Goal: Transaction & Acquisition: Obtain resource

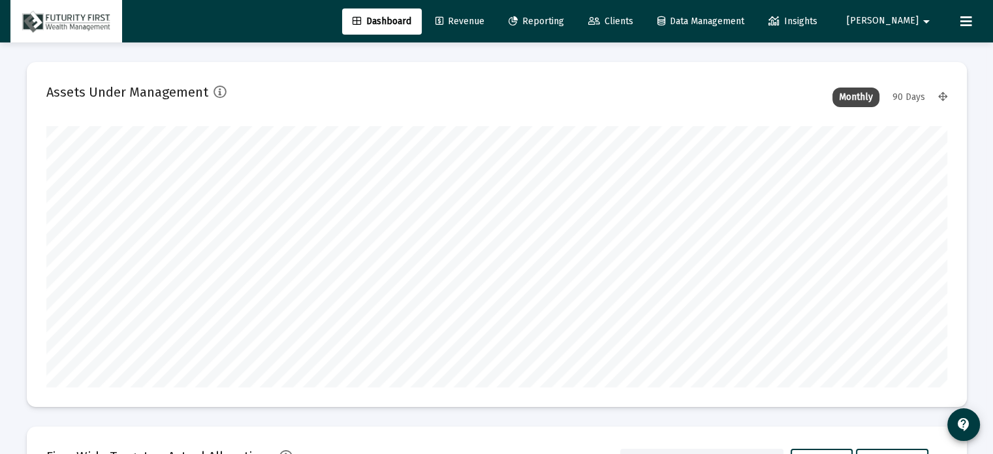
scroll to position [261, 485]
type input "[DATE]"
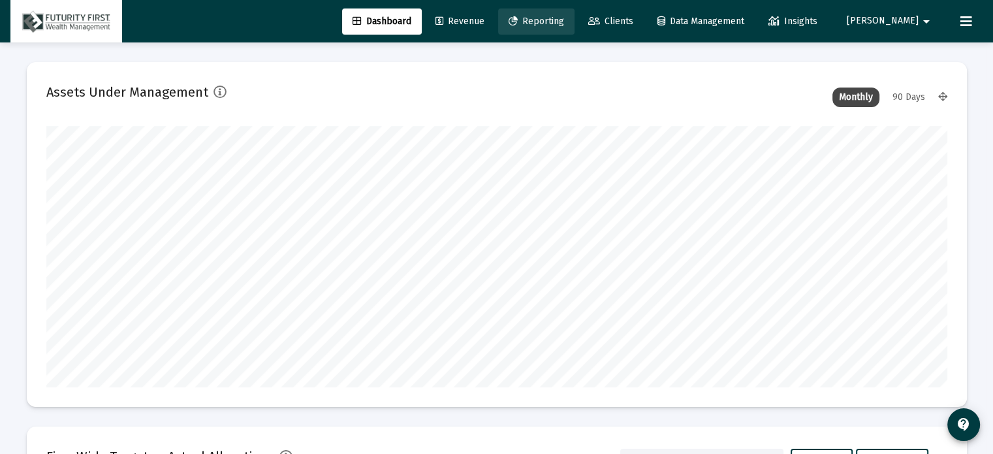
click at [564, 17] on span "Reporting" at bounding box center [535, 21] width 55 height 11
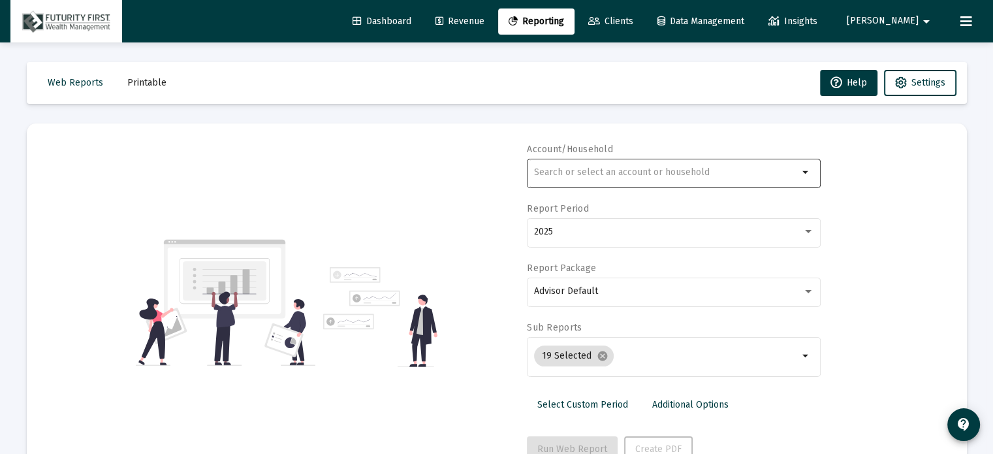
click at [565, 166] on div at bounding box center [666, 172] width 264 height 32
type input "s"
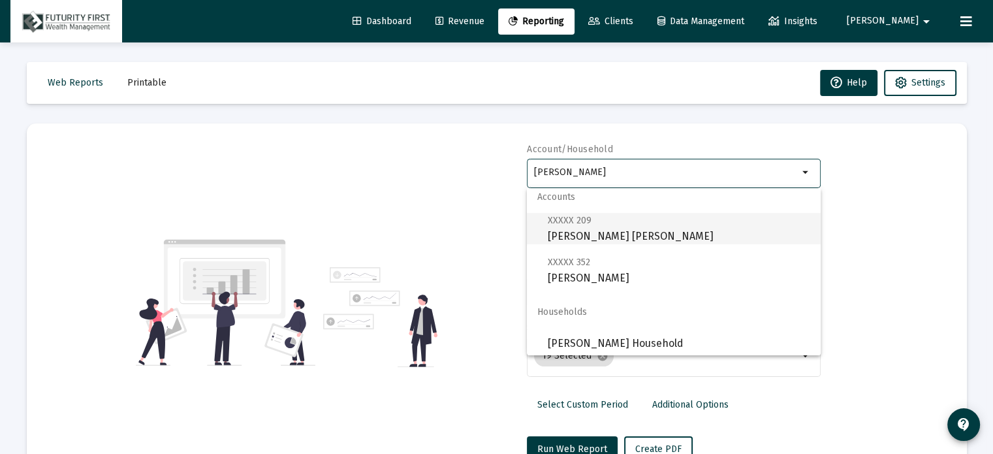
scroll to position [10, 0]
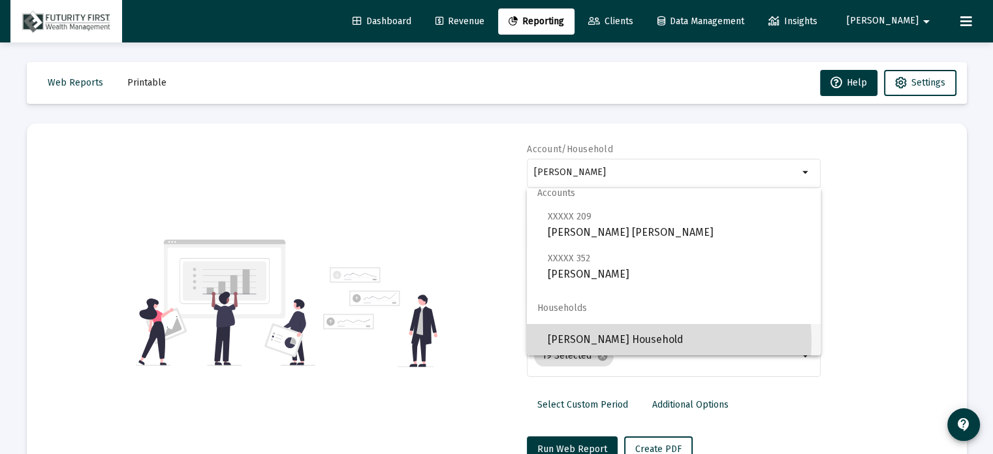
click at [630, 341] on span "[PERSON_NAME] Household" at bounding box center [679, 339] width 262 height 31
type input "[PERSON_NAME] Household"
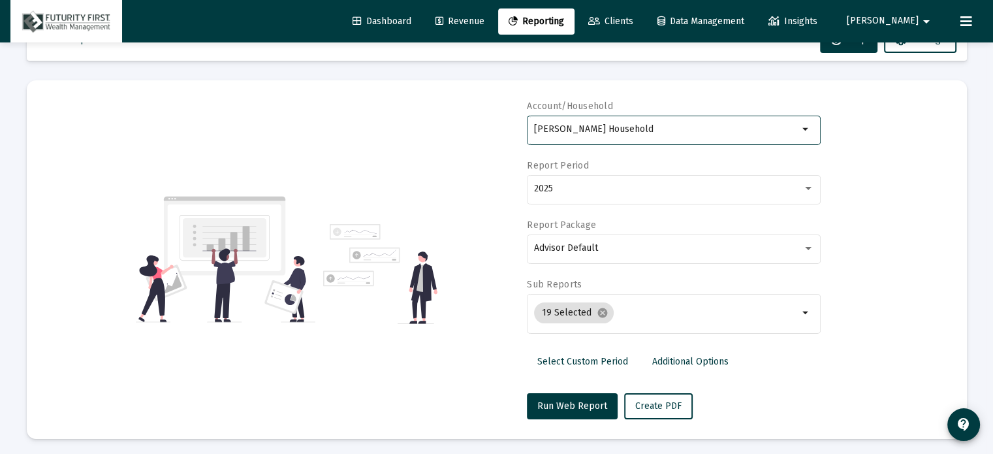
scroll to position [46, 0]
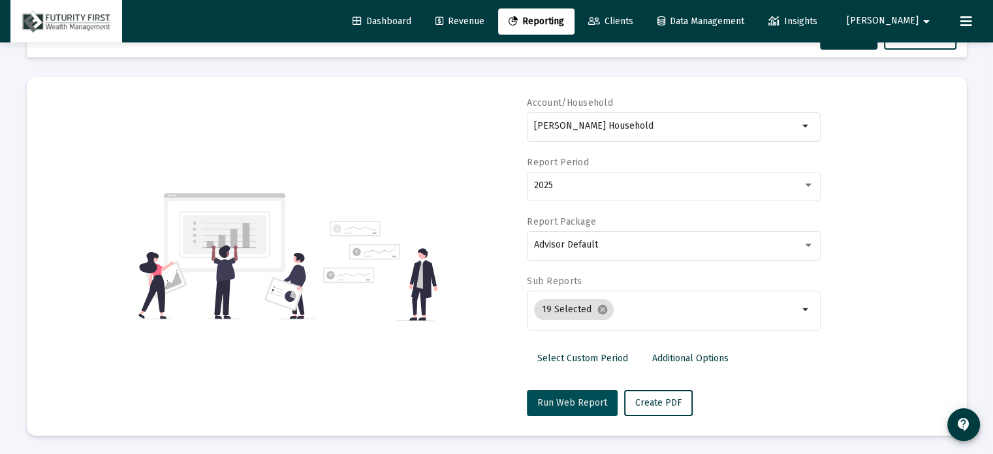
click at [595, 407] on button "Run Web Report" at bounding box center [572, 403] width 91 height 26
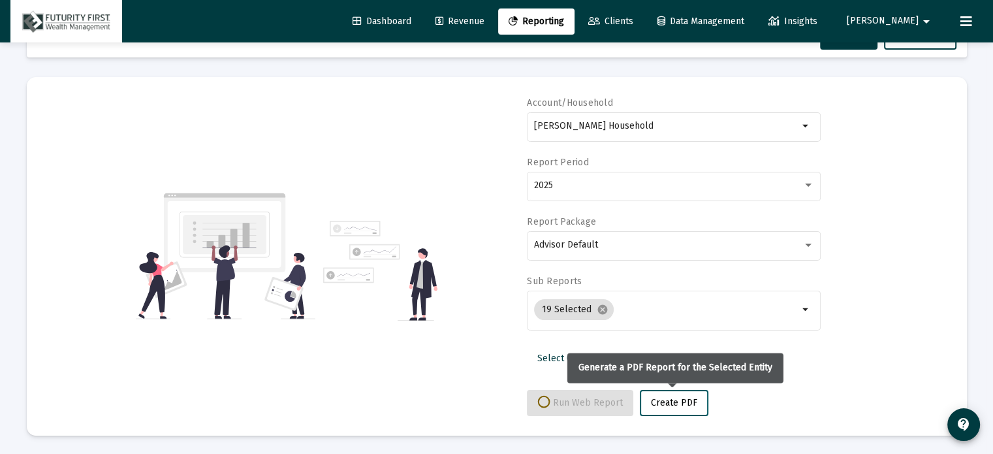
click at [664, 402] on span "Create PDF" at bounding box center [674, 402] width 46 height 11
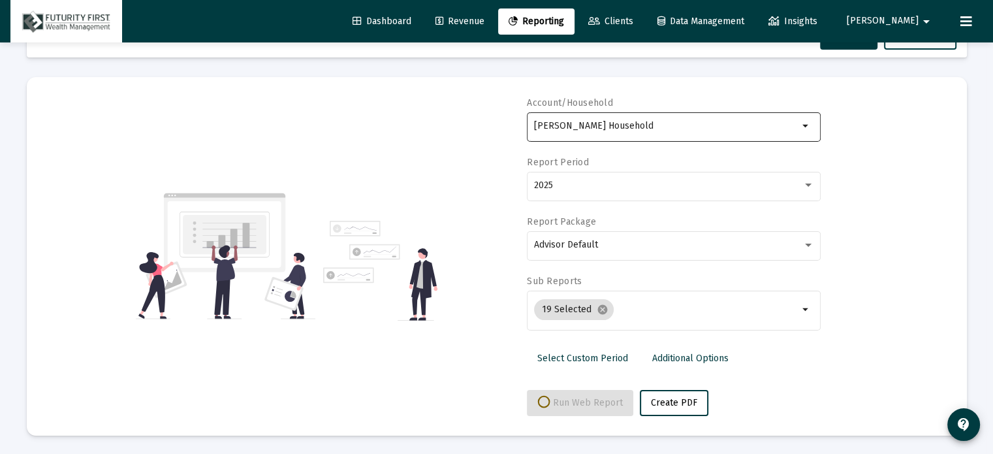
select select "View all"
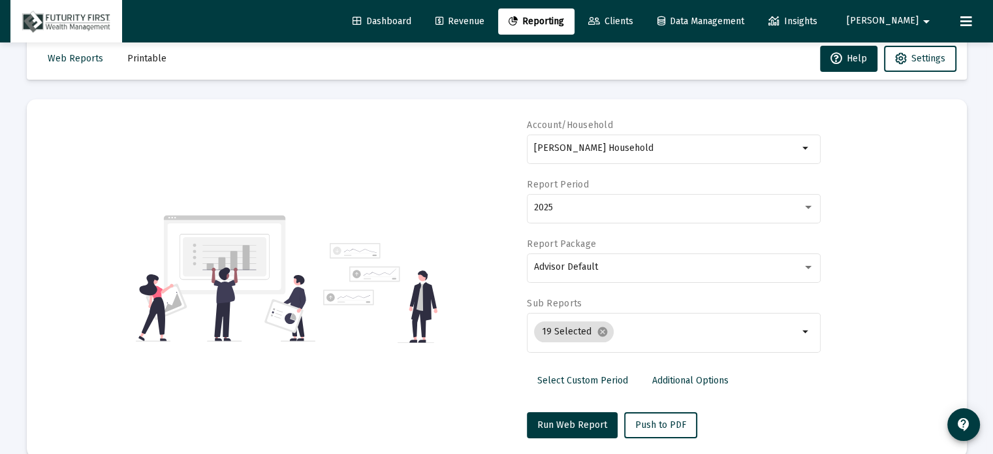
scroll to position [0, 0]
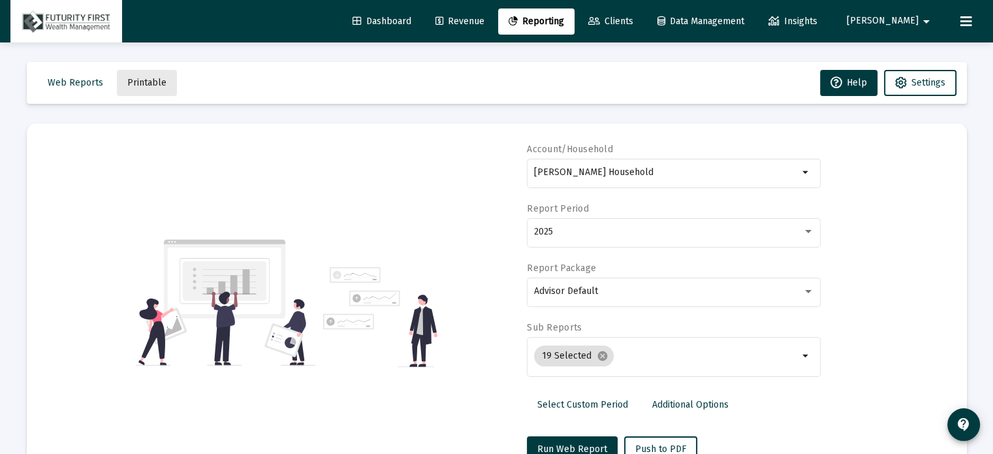
click at [146, 84] on span "Printable" at bounding box center [146, 82] width 39 height 11
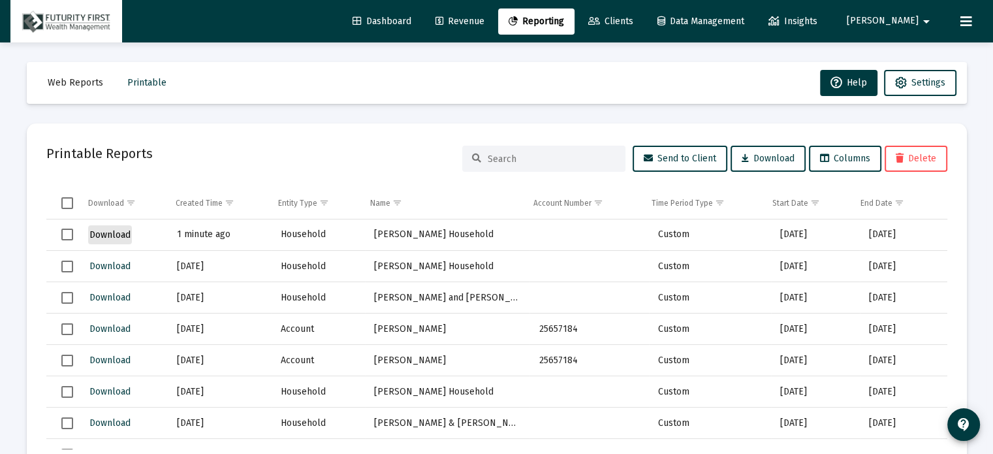
click at [104, 236] on span "Download" at bounding box center [109, 234] width 41 height 11
